Goal: Information Seeking & Learning: Learn about a topic

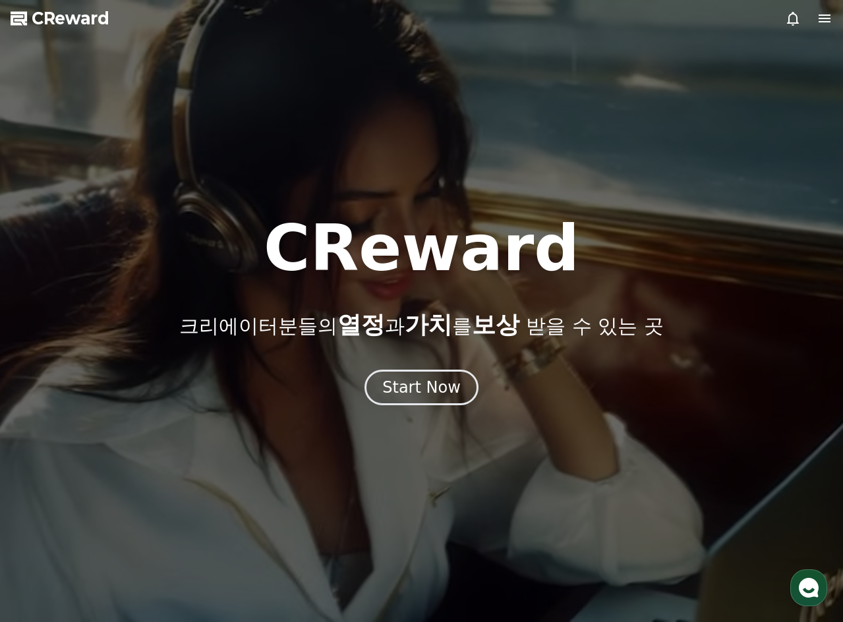
click at [72, 15] on span "CReward" at bounding box center [71, 18] width 78 height 21
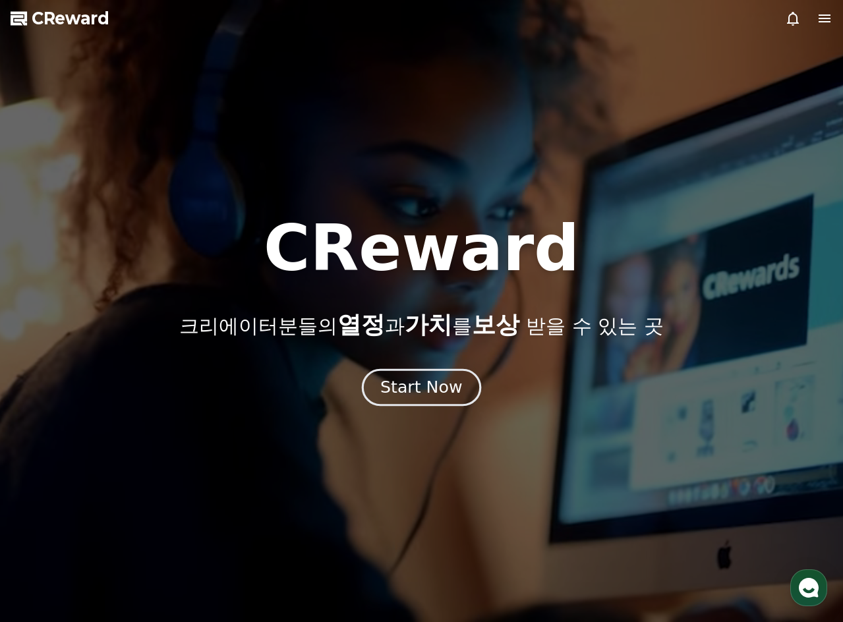
click at [441, 404] on button "Start Now" at bounding box center [421, 388] width 119 height 38
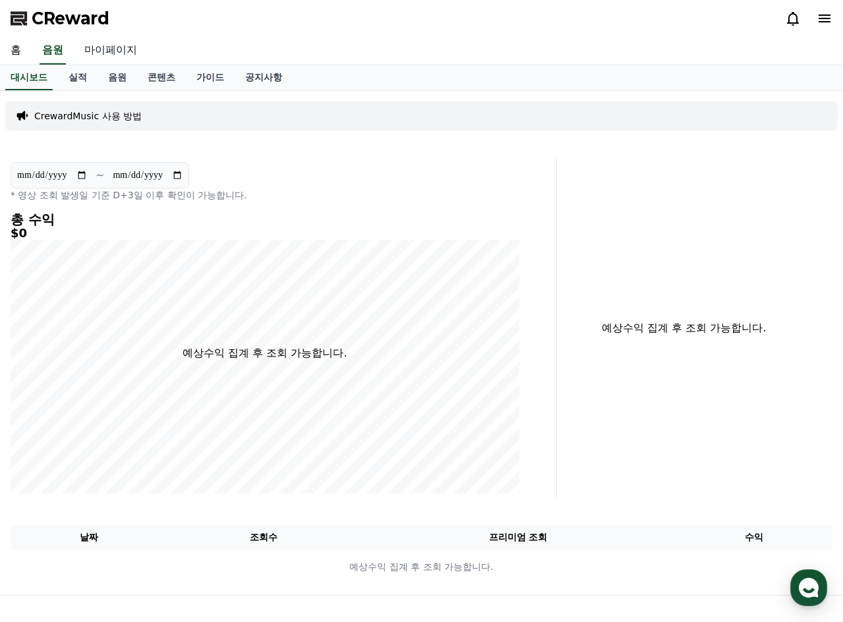
click at [121, 46] on link "마이페이지" at bounding box center [111, 51] width 74 height 28
select select "**********"
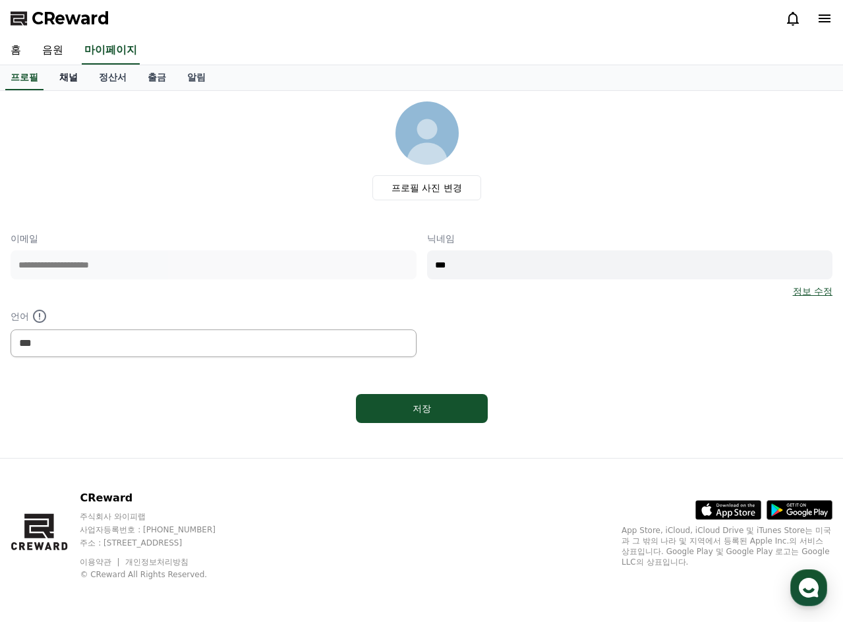
click at [72, 77] on link "채널" at bounding box center [69, 77] width 40 height 25
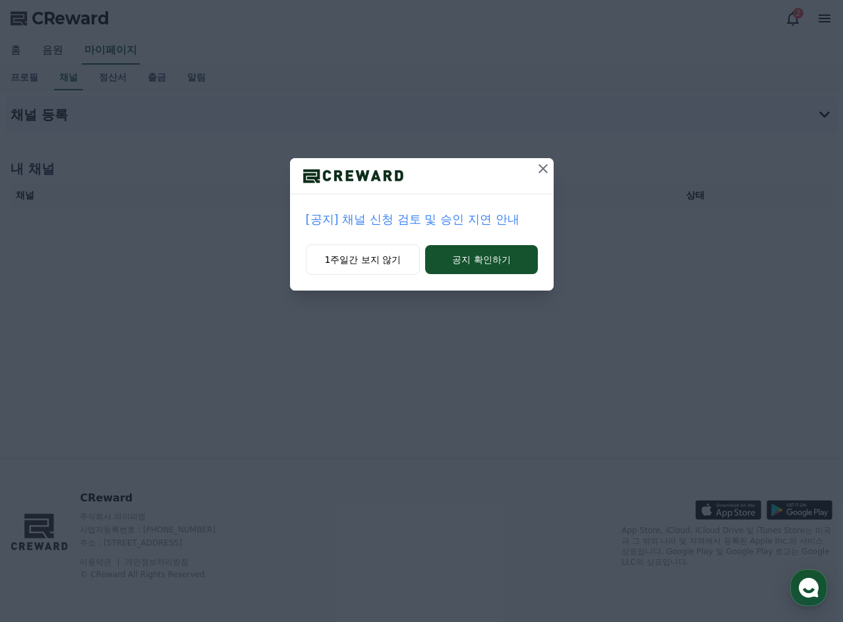
click at [540, 167] on icon at bounding box center [543, 169] width 16 height 16
click at [540, 167] on icon at bounding box center [544, 169] width 16 height 16
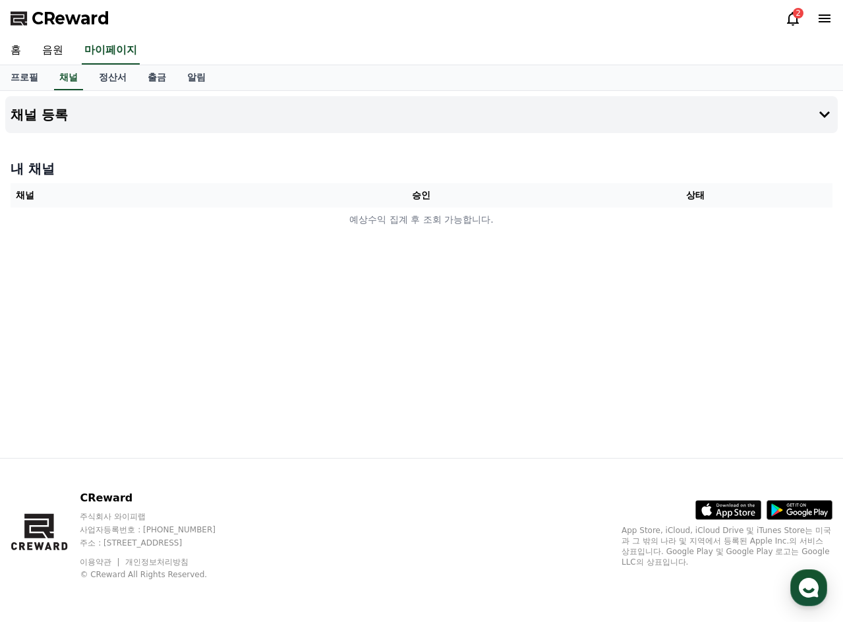
click at [794, 16] on div "2" at bounding box center [797, 13] width 11 height 11
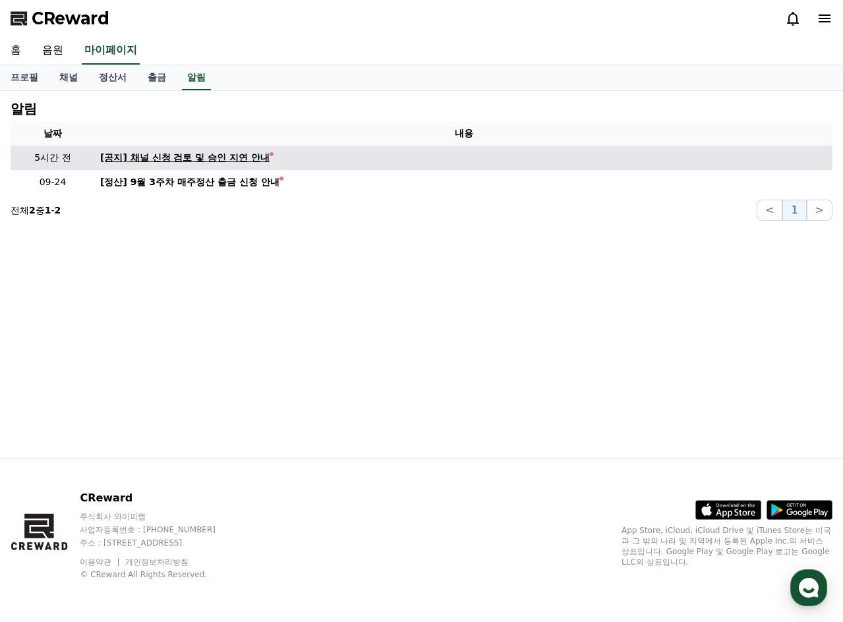
click at [240, 157] on div "[공지] 채널 신청 검토 및 승인 지연 안내" at bounding box center [184, 158] width 169 height 14
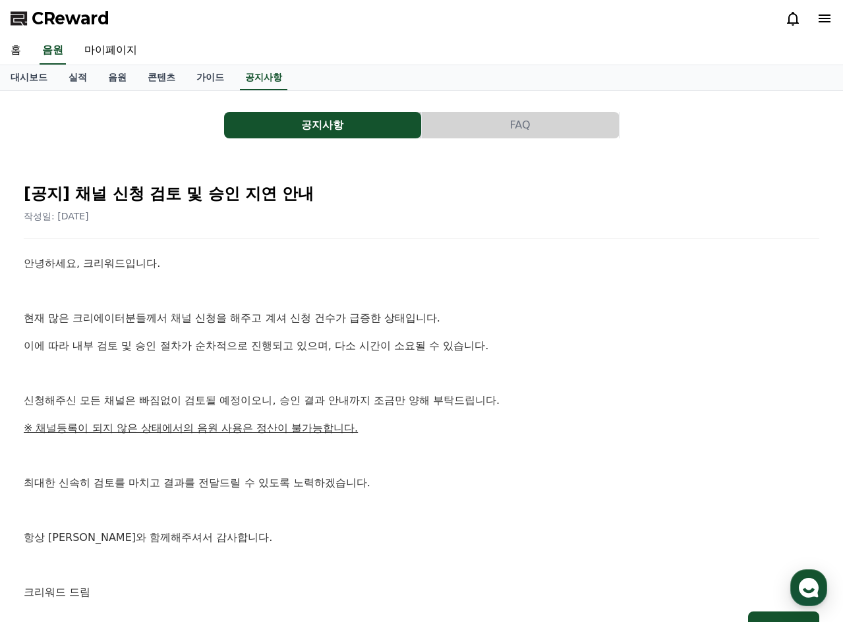
scroll to position [198, 0]
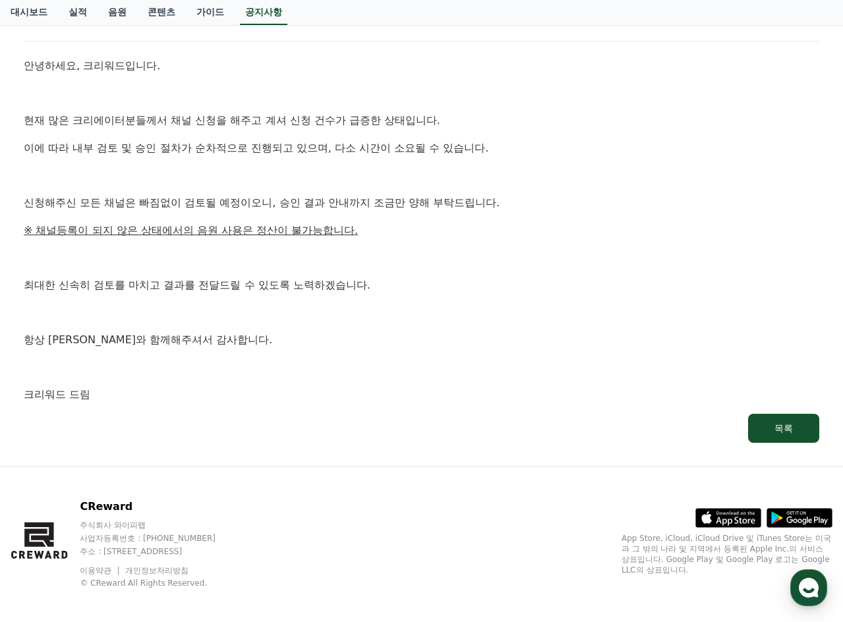
click at [543, 222] on p "※ 채널등록이 되지 않은 상태에서의 음원 사용은 정산이 불가능합니다." at bounding box center [421, 230] width 795 height 17
